Goal: Navigation & Orientation: Find specific page/section

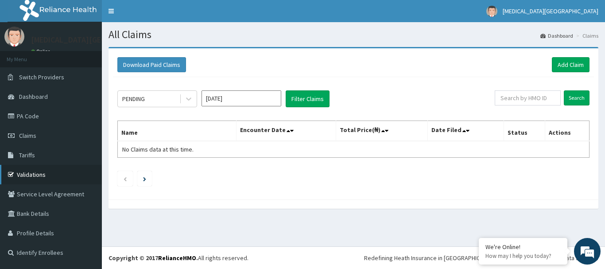
click at [43, 174] on link "Validations" at bounding box center [51, 174] width 102 height 19
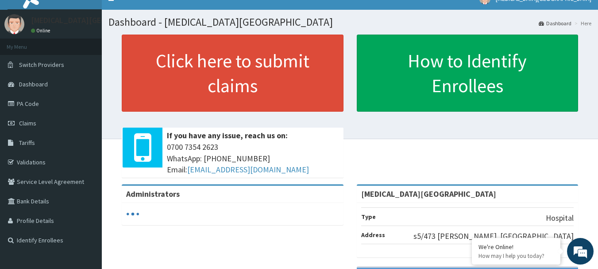
click at [598, 268] on html "RelianceHMO Provider Portal | Dashboard R EL Toggle navigation [MEDICAL_DATA][G…" at bounding box center [299, 198] width 598 height 420
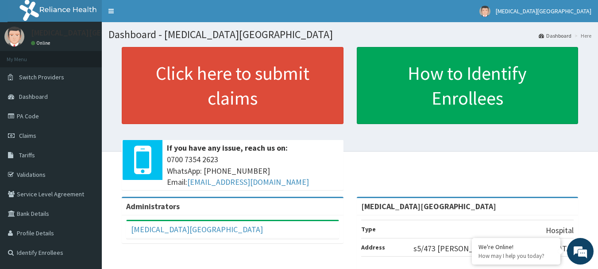
click at [300, 32] on h1 "Dashboard - [MEDICAL_DATA][GEOGRAPHIC_DATA]" at bounding box center [349, 35] width 483 height 12
click at [40, 93] on span "Dashboard" at bounding box center [33, 97] width 29 height 8
click at [38, 181] on link "Validations" at bounding box center [51, 174] width 102 height 19
